Goal: Task Accomplishment & Management: Use online tool/utility

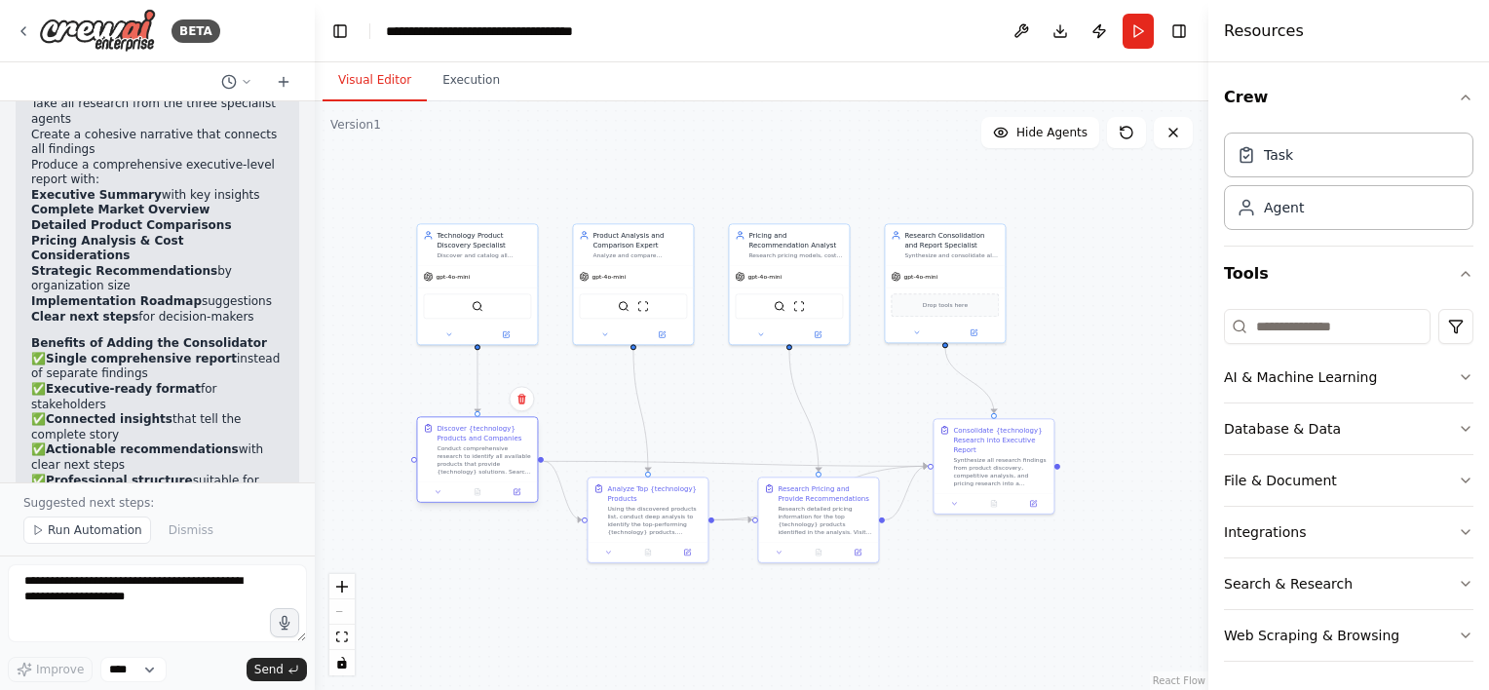
click at [501, 460] on div "Conduct comprehensive research to identify all available products that provide …" at bounding box center [484, 459] width 95 height 31
click at [521, 499] on div at bounding box center [477, 491] width 120 height 20
click at [517, 466] on div "Conduct comprehensive research to identify all available products that provide …" at bounding box center [484, 459] width 95 height 31
click at [518, 490] on icon at bounding box center [517, 491] width 5 height 5
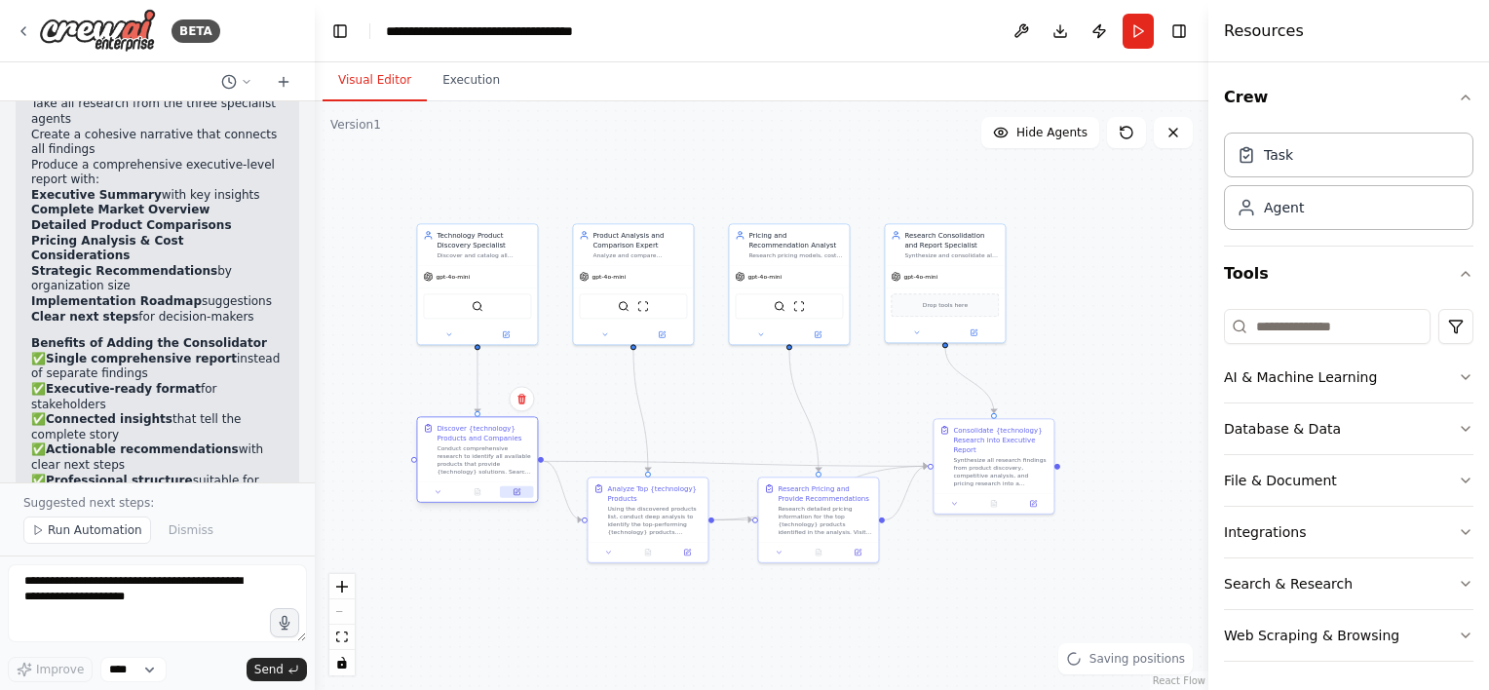
click at [524, 490] on button at bounding box center [516, 492] width 33 height 12
click at [527, 491] on button at bounding box center [516, 492] width 33 height 12
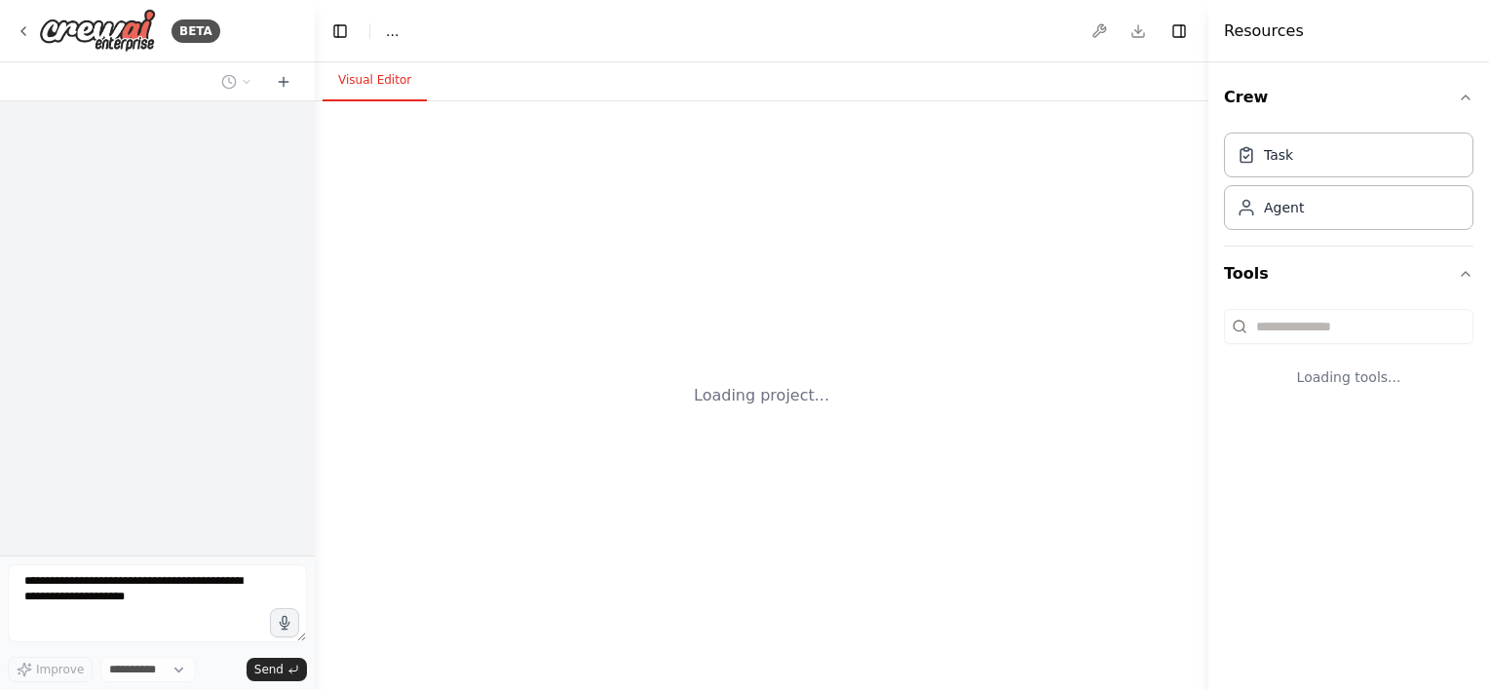
select select "****"
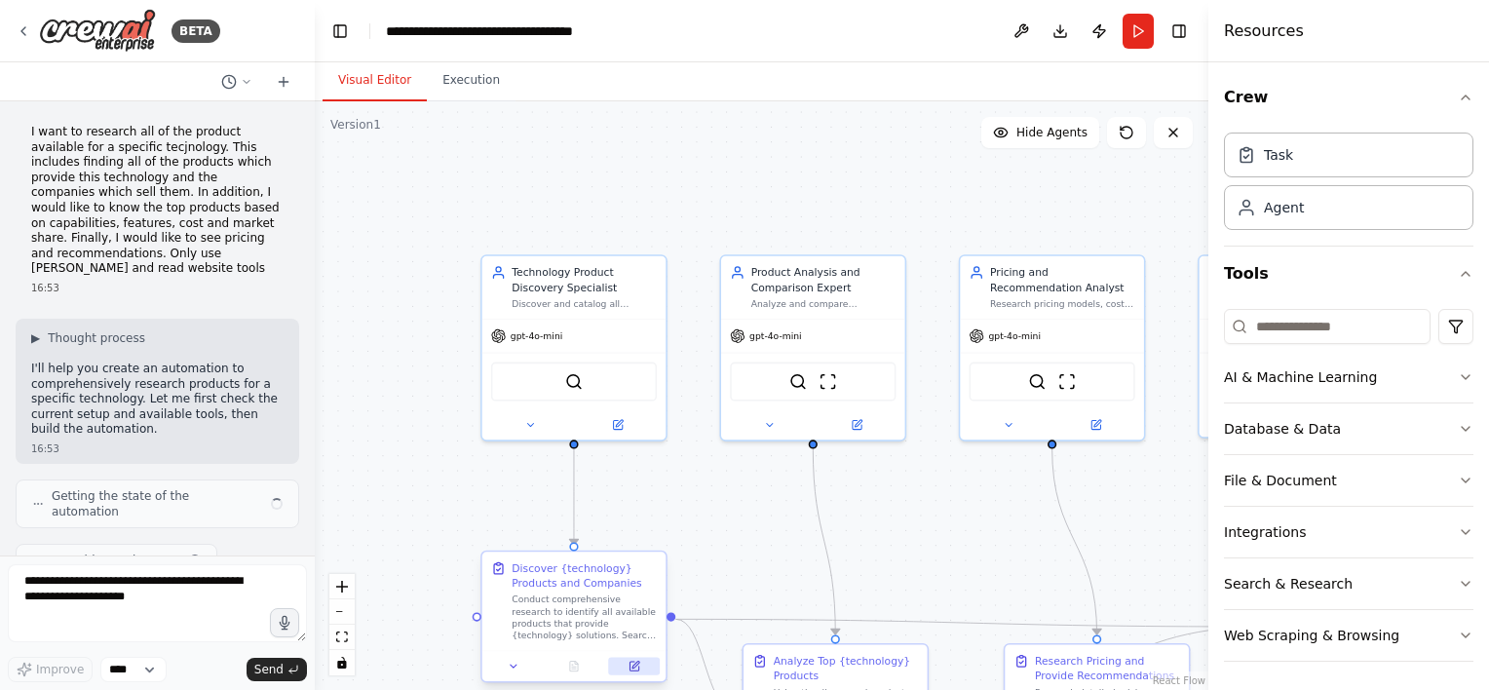
scroll to position [3401, 0]
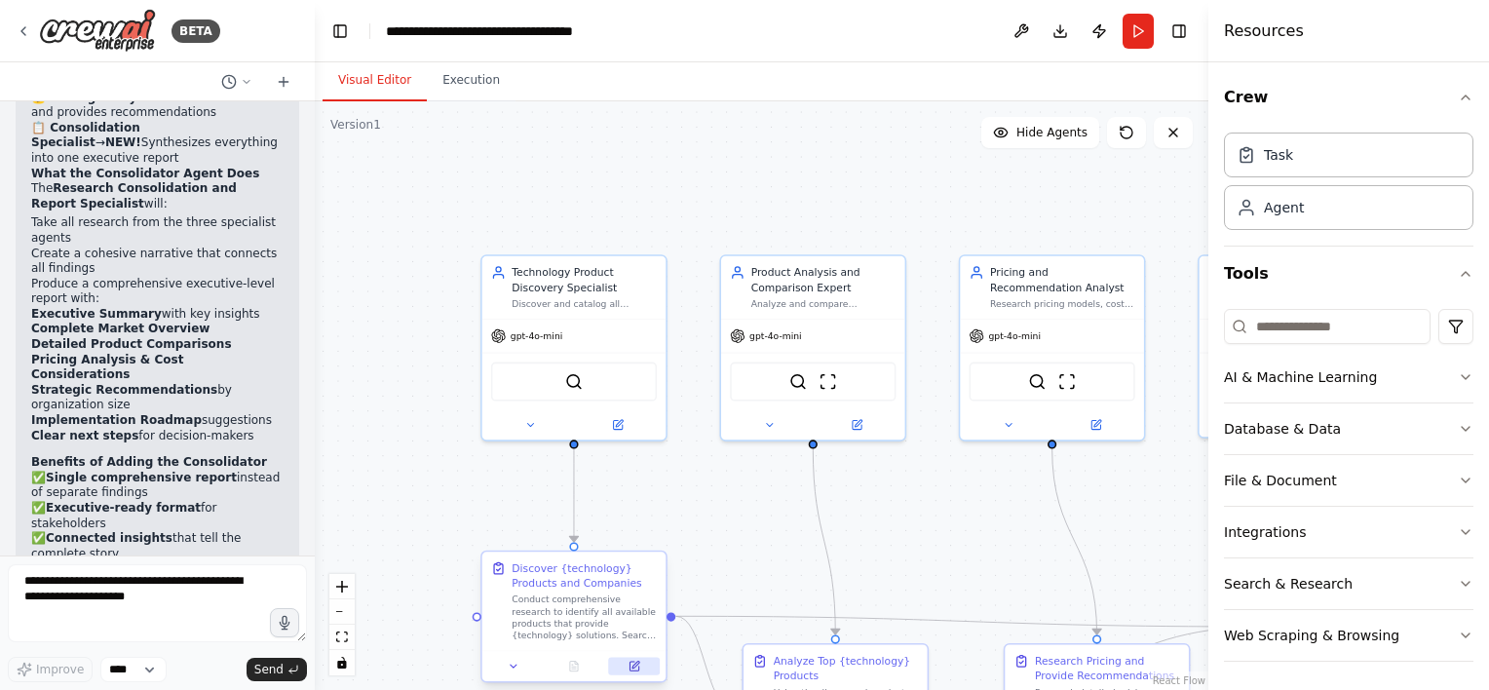
click at [641, 669] on button at bounding box center [634, 666] width 52 height 18
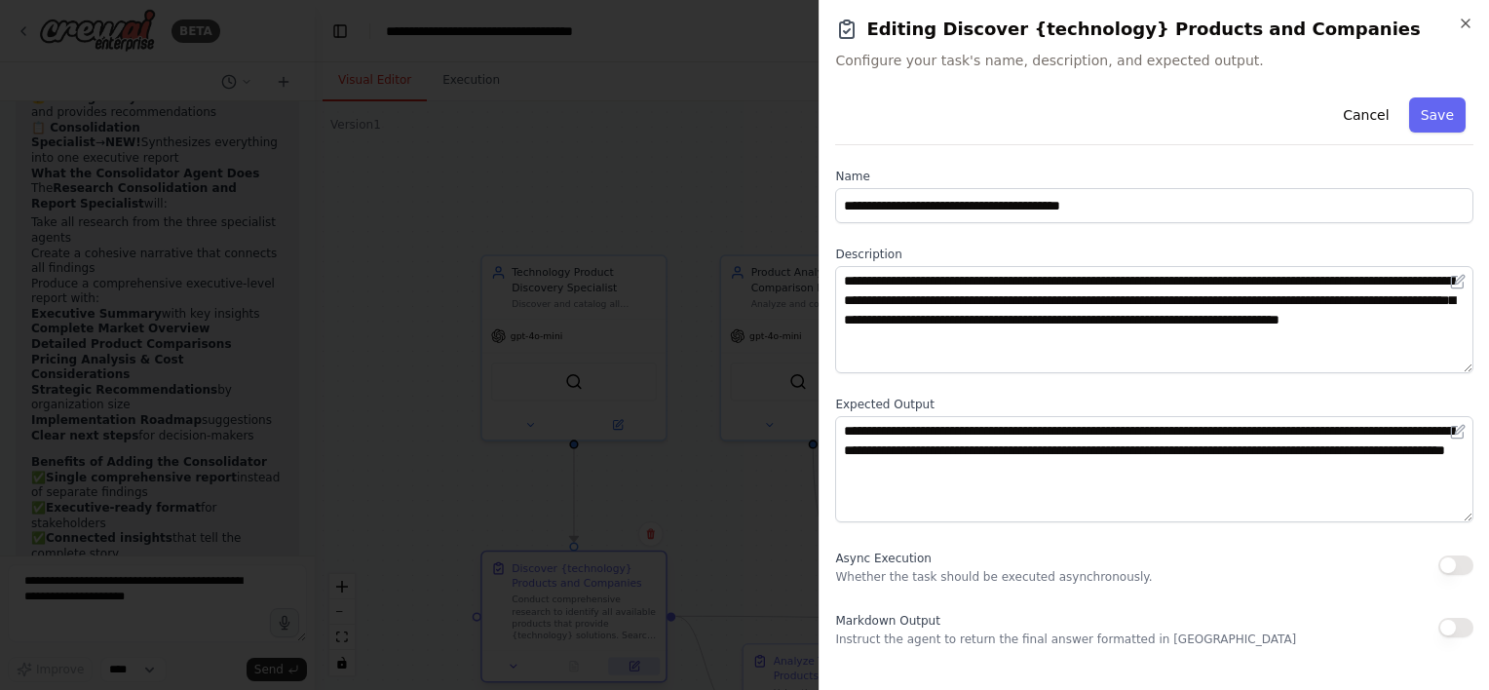
scroll to position [3338, 0]
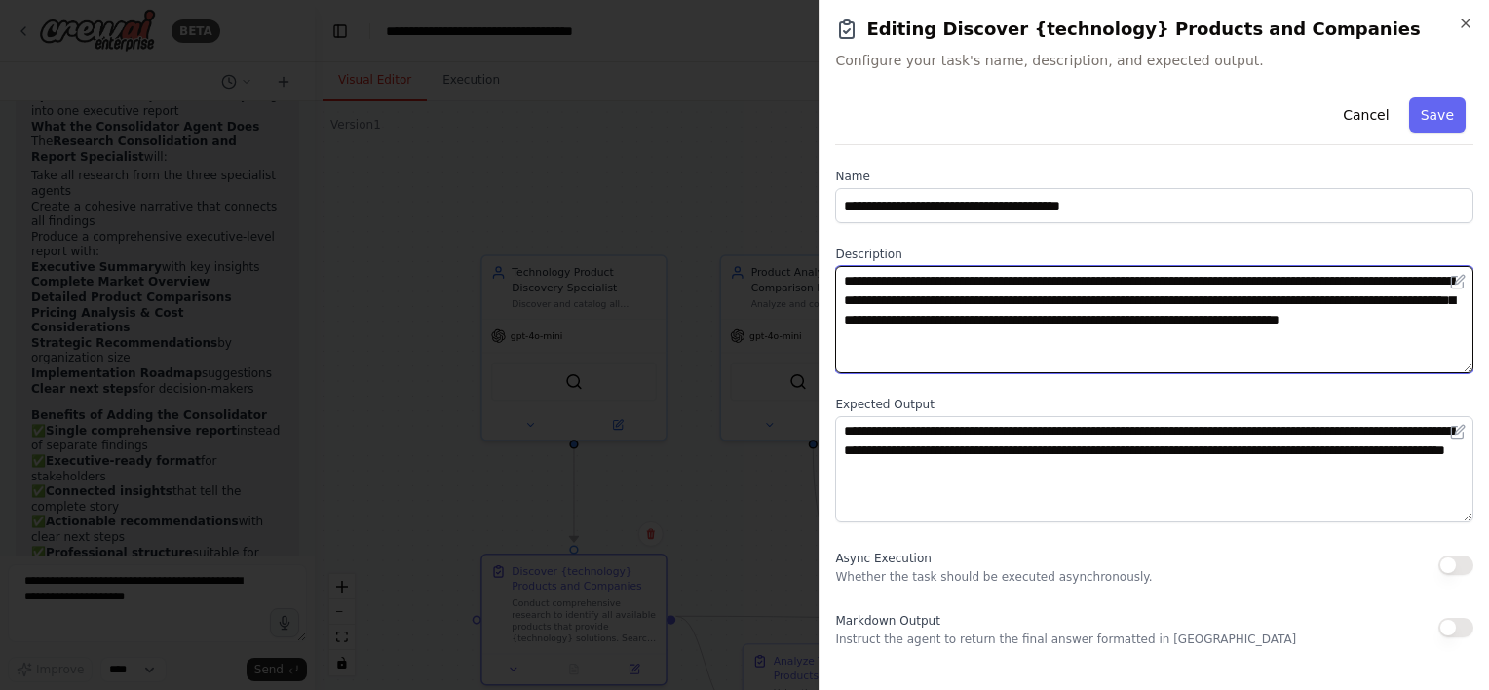
drag, startPoint x: 1080, startPoint y: 343, endPoint x: 810, endPoint y: 265, distance: 281.0
click at [810, 265] on body "BETA I want to research all of the product available for a specific tecjnology.…" at bounding box center [744, 345] width 1489 height 690
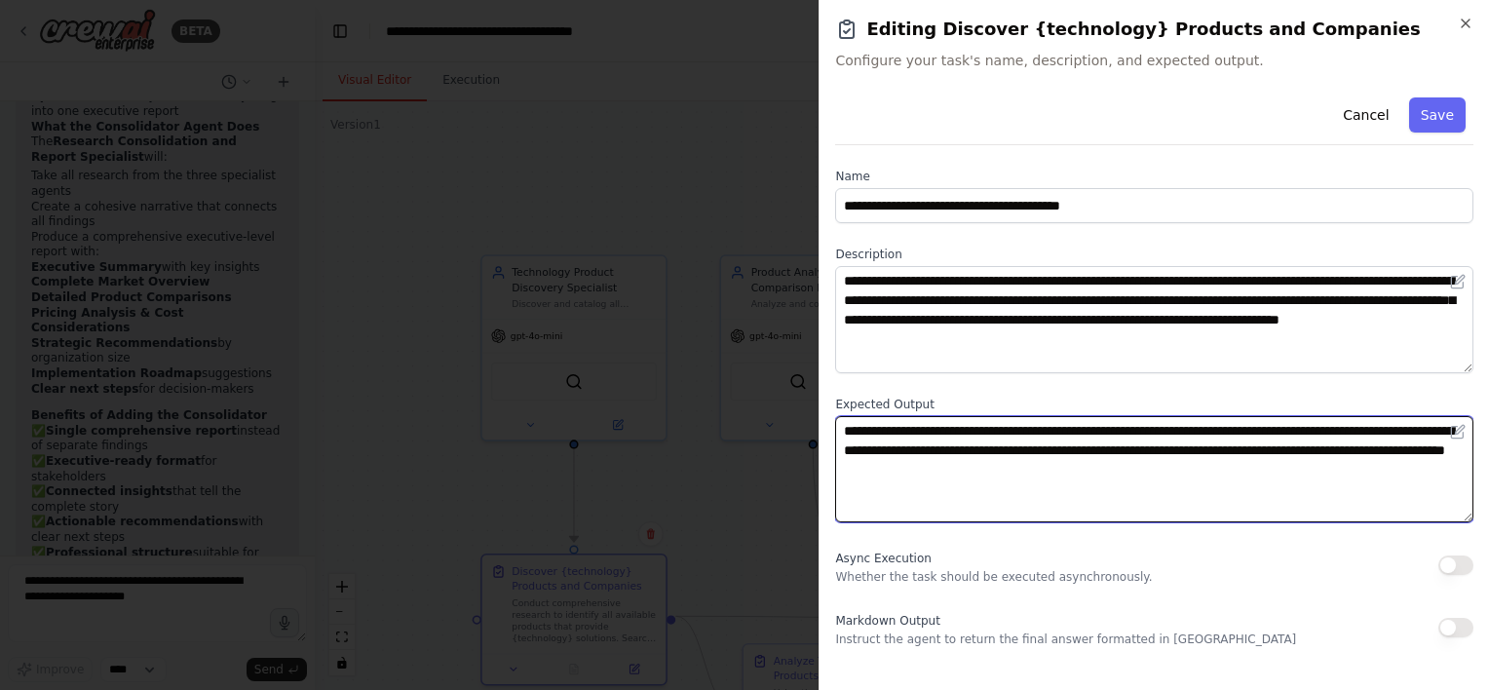
drag, startPoint x: 1242, startPoint y: 469, endPoint x: 808, endPoint y: 396, distance: 440.7
click at [808, 396] on body "BETA I want to research all of the product available for a specific tecjnology.…" at bounding box center [744, 345] width 1489 height 690
